Goal: Find specific page/section

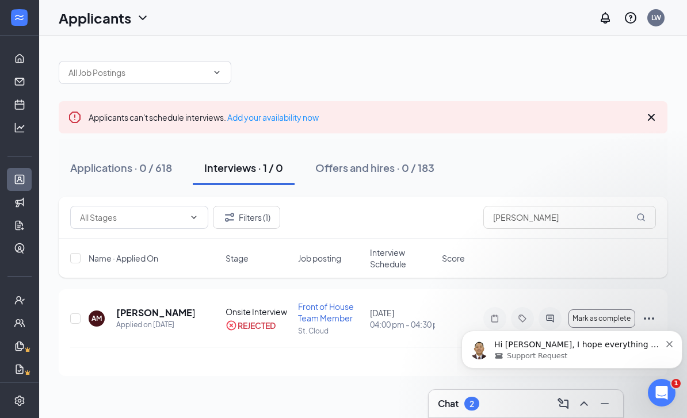
click at [554, 413] on div "Chat 2" at bounding box center [526, 404] width 194 height 28
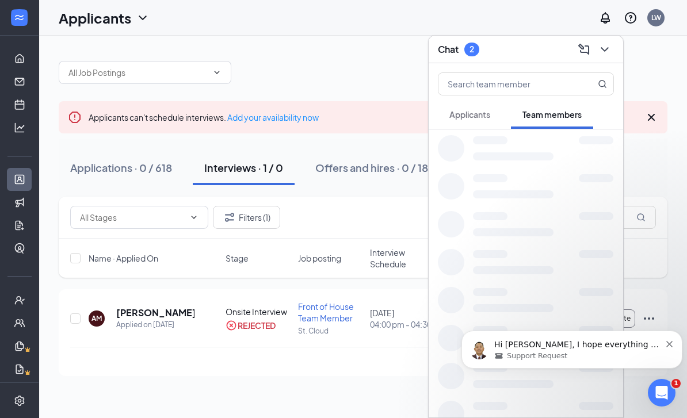
click at [666, 345] on icon "Dismiss notification" at bounding box center [669, 344] width 6 height 6
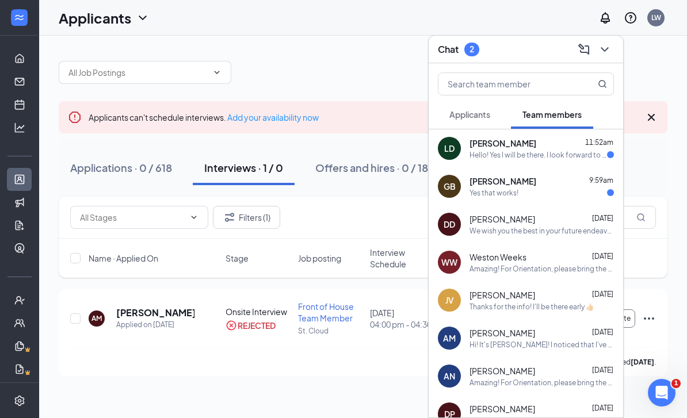
click at [605, 50] on icon "ChevronDown" at bounding box center [604, 49] width 7 height 5
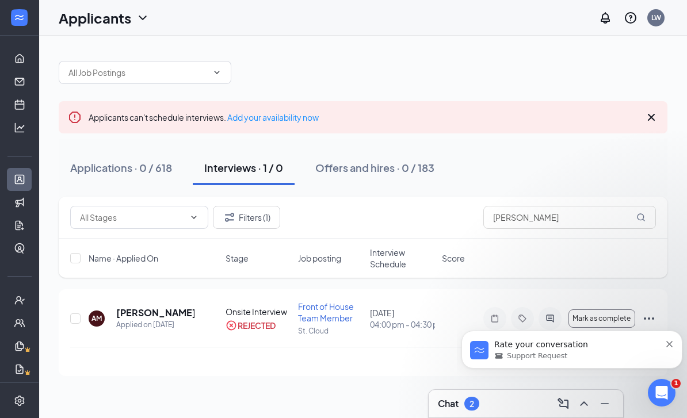
click at [669, 347] on icon "Dismiss notification" at bounding box center [669, 344] width 6 height 6
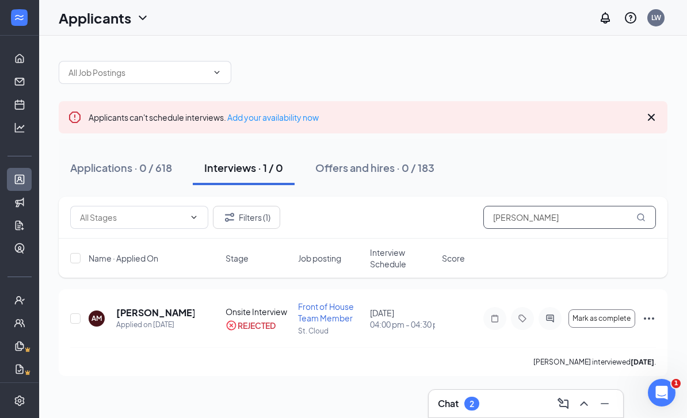
click at [611, 215] on input "[PERSON_NAME]" at bounding box center [569, 217] width 173 height 23
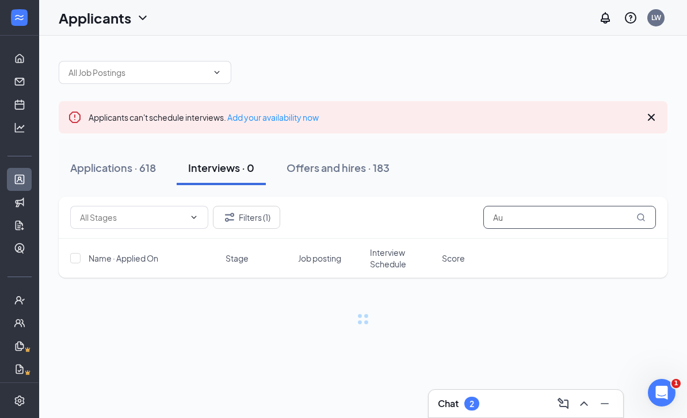
type input "A"
